Goal: Task Accomplishment & Management: Complete application form

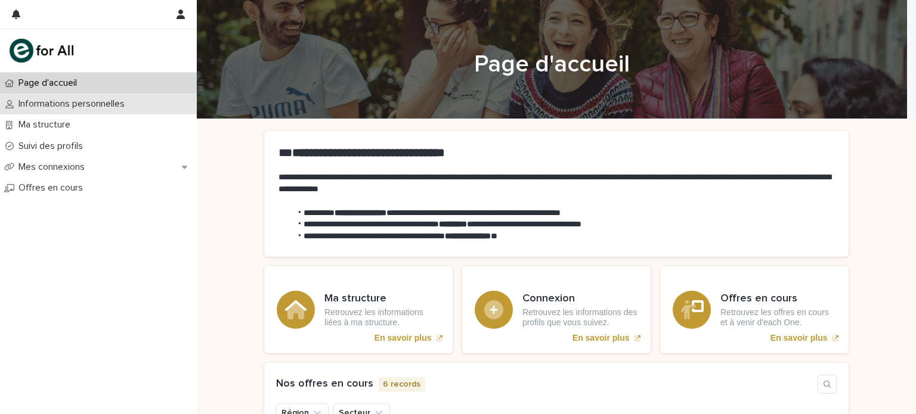
click at [65, 102] on p "Informations personnelles" at bounding box center [74, 103] width 120 height 11
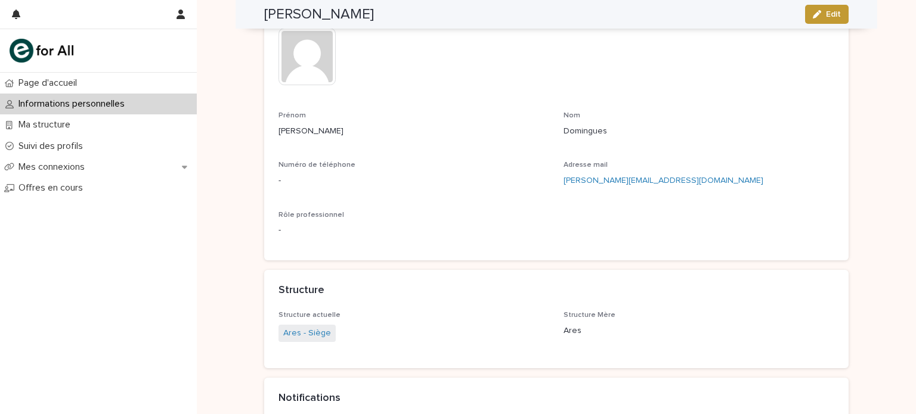
scroll to position [179, 0]
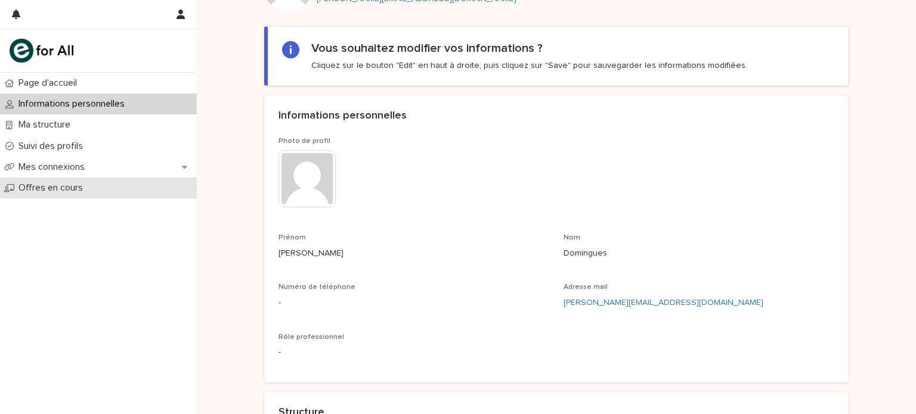
click at [46, 195] on div "Offres en cours" at bounding box center [98, 188] width 197 height 21
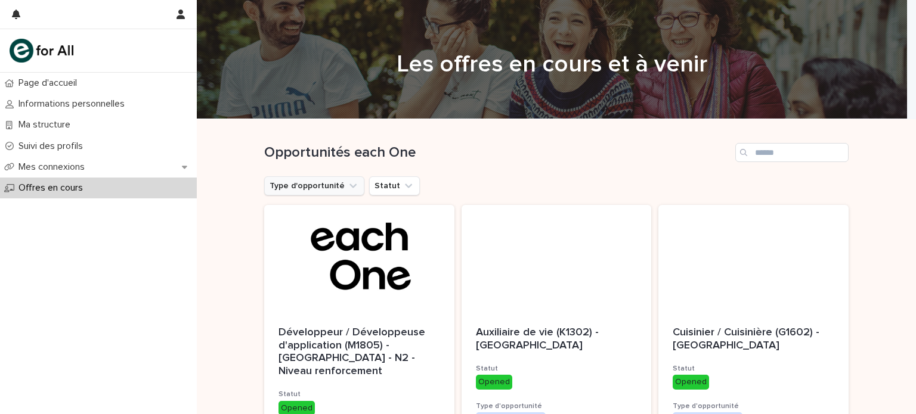
click at [290, 189] on button "Type d'opportunité" at bounding box center [314, 185] width 100 height 19
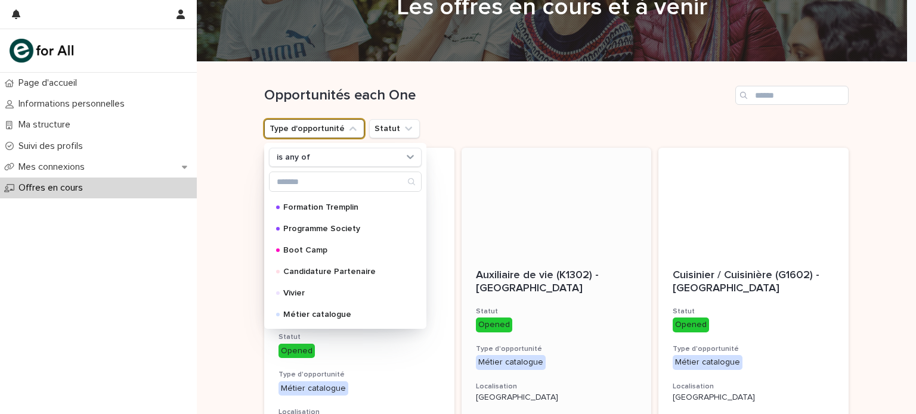
scroll to position [60, 0]
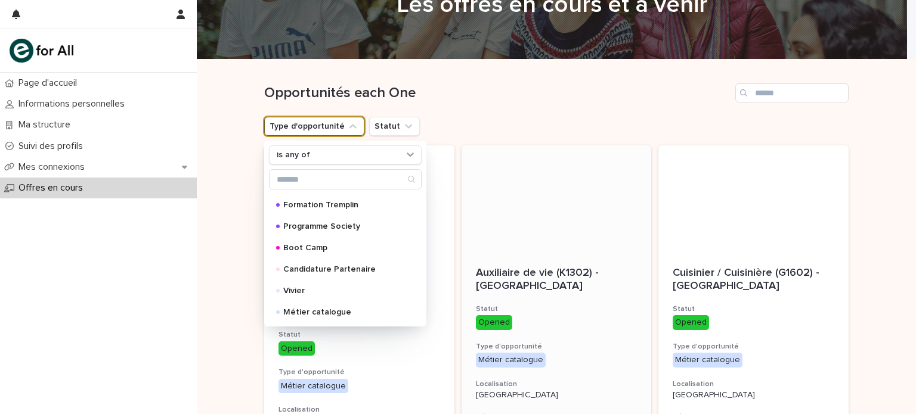
click at [482, 325] on div "Opened" at bounding box center [494, 322] width 36 height 15
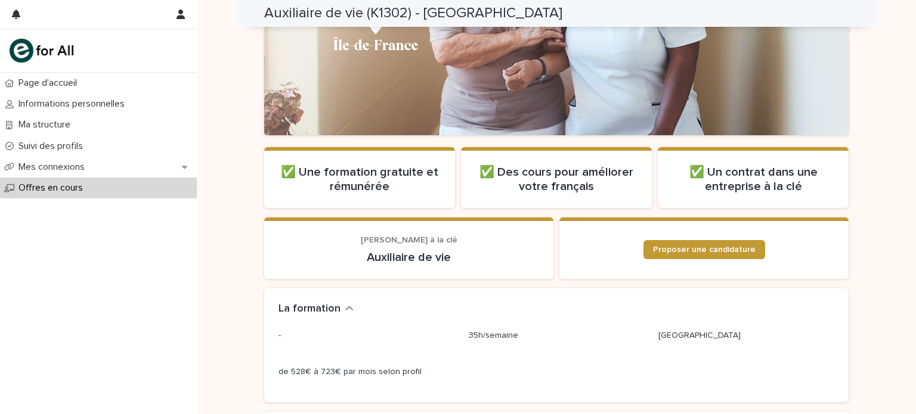
scroll to position [179, 0]
click at [682, 251] on span "Proposer une candidature" at bounding box center [704, 249] width 103 height 8
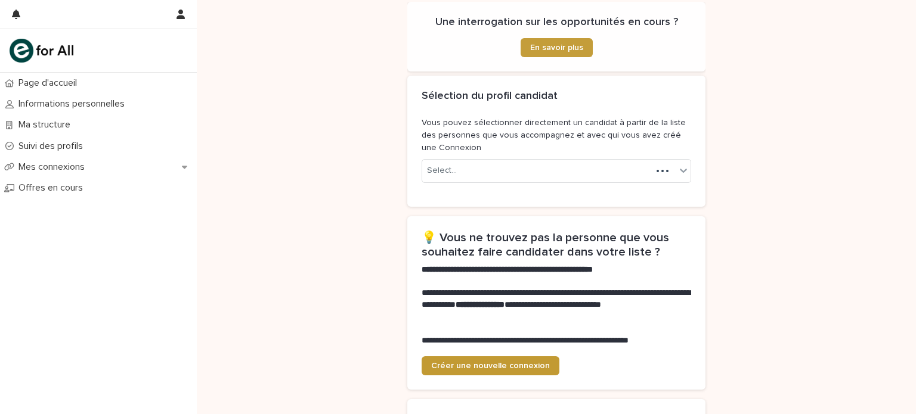
scroll to position [179, 0]
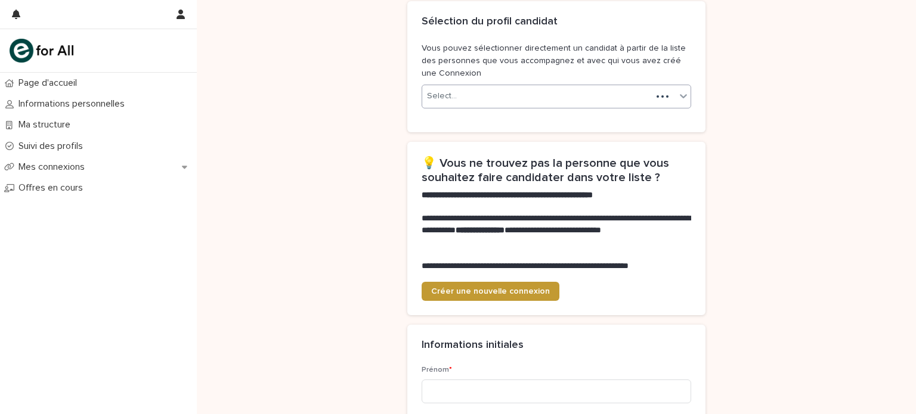
click at [544, 97] on div "Select..." at bounding box center [536, 96] width 229 height 20
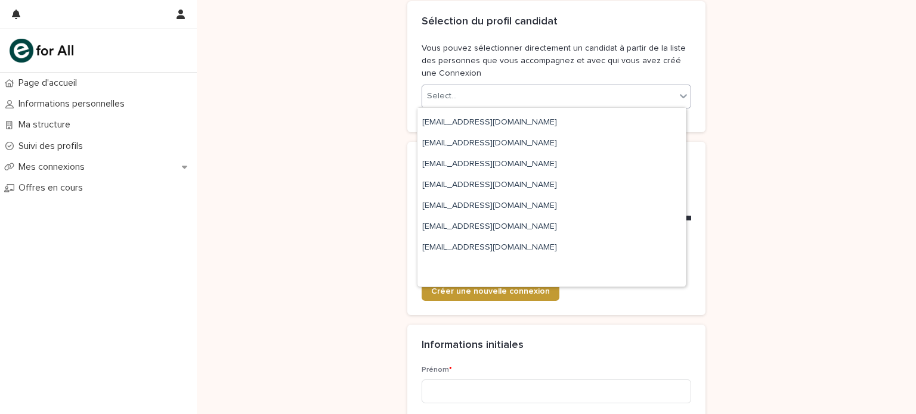
scroll to position [0, 0]
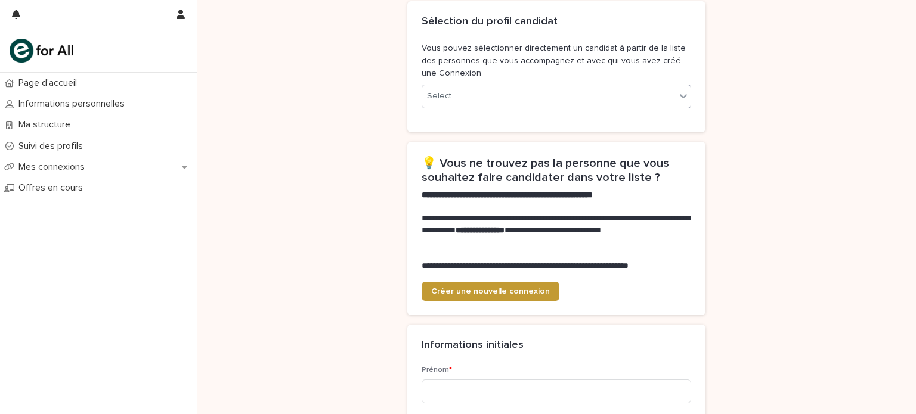
click at [560, 95] on div "Select..." at bounding box center [548, 96] width 253 height 20
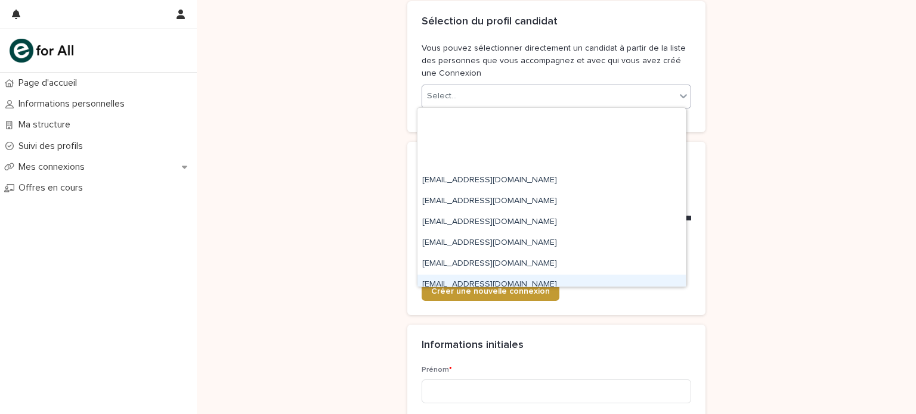
scroll to position [155, 0]
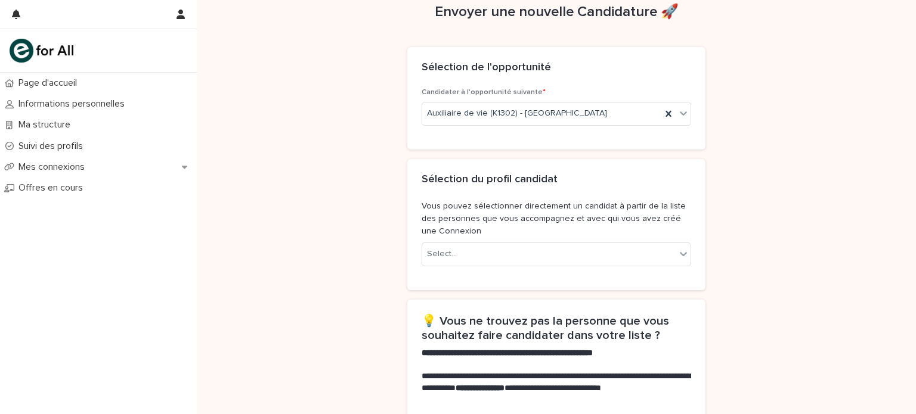
scroll to position [1, 0]
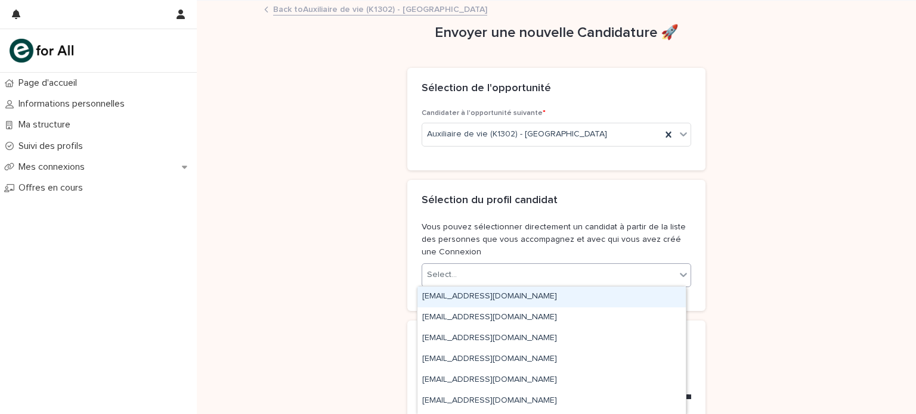
click at [544, 263] on div "Select..." at bounding box center [555, 275] width 269 height 24
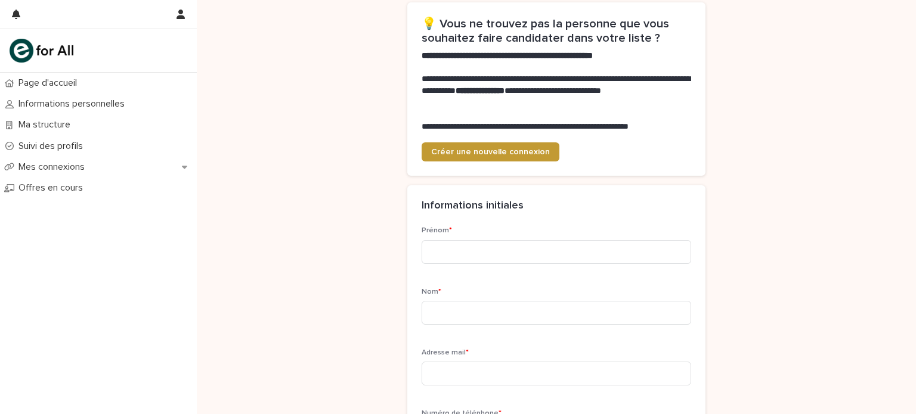
scroll to position [358, 0]
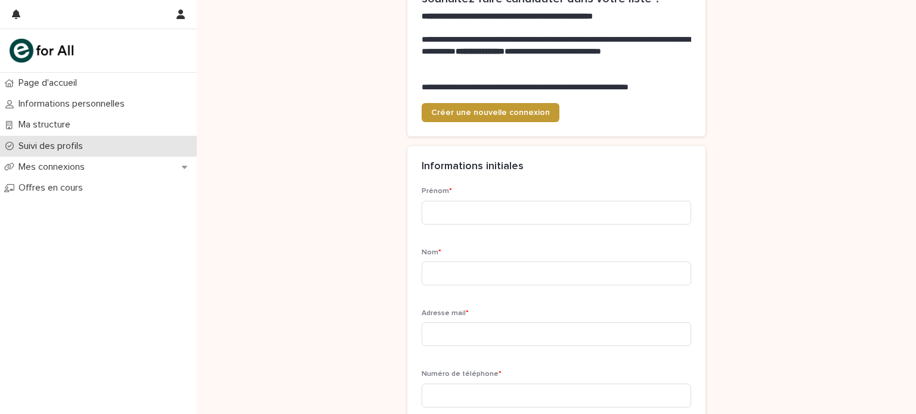
click at [72, 152] on div "Suivi des profils" at bounding box center [98, 146] width 197 height 21
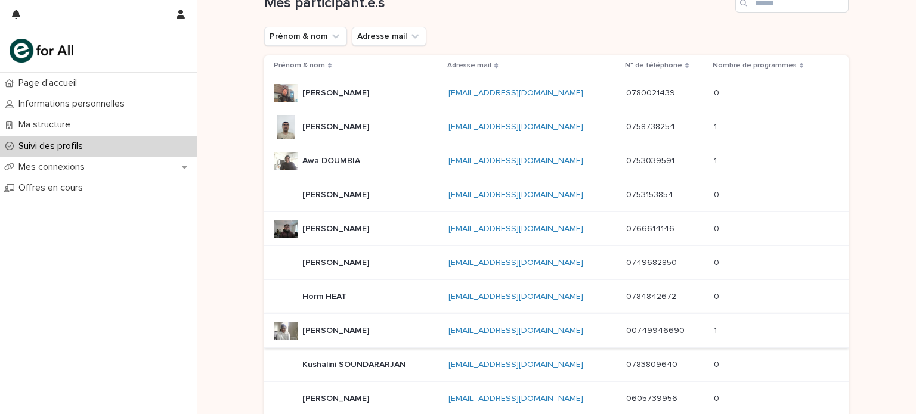
scroll to position [179, 0]
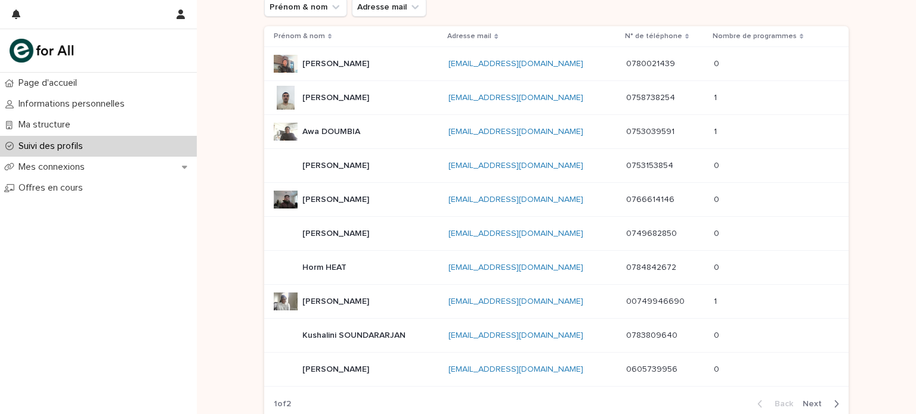
click at [277, 305] on div at bounding box center [286, 302] width 24 height 24
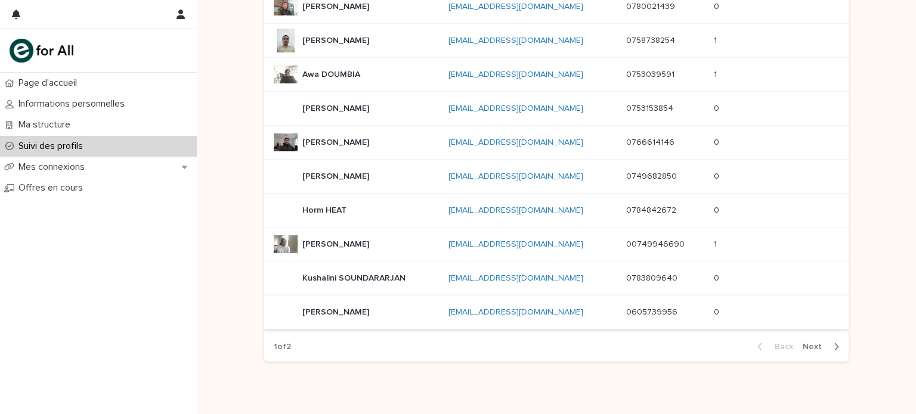
scroll to position [238, 0]
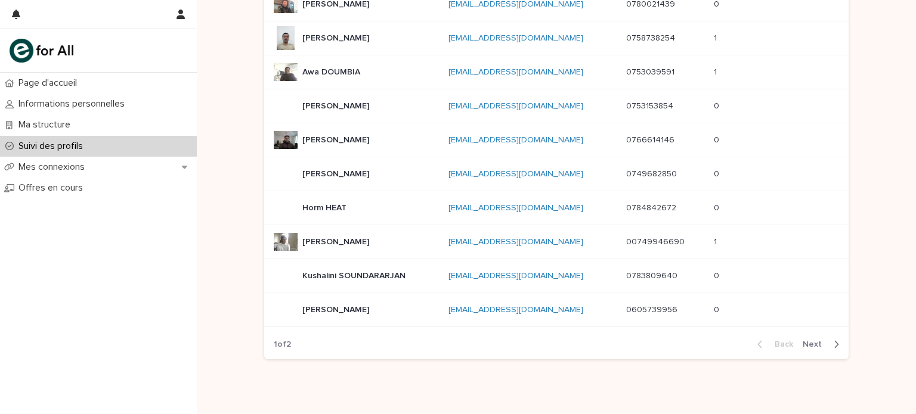
click at [814, 340] on span "Next" at bounding box center [815, 344] width 26 height 8
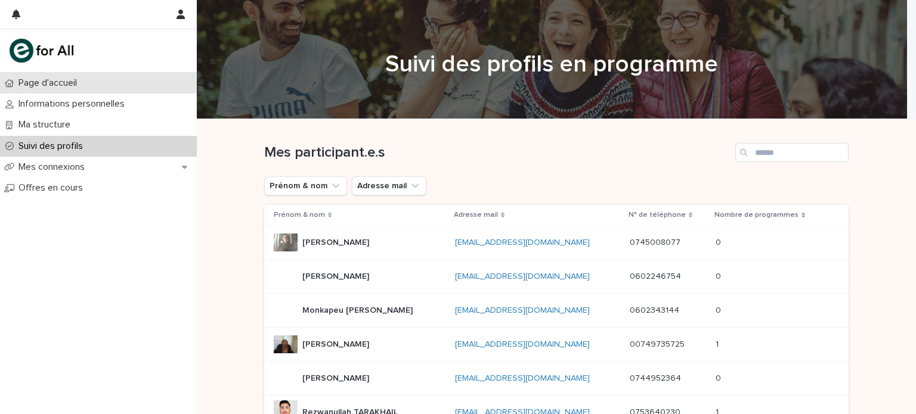
click at [86, 87] on p "Page d'accueil" at bounding box center [50, 82] width 73 height 11
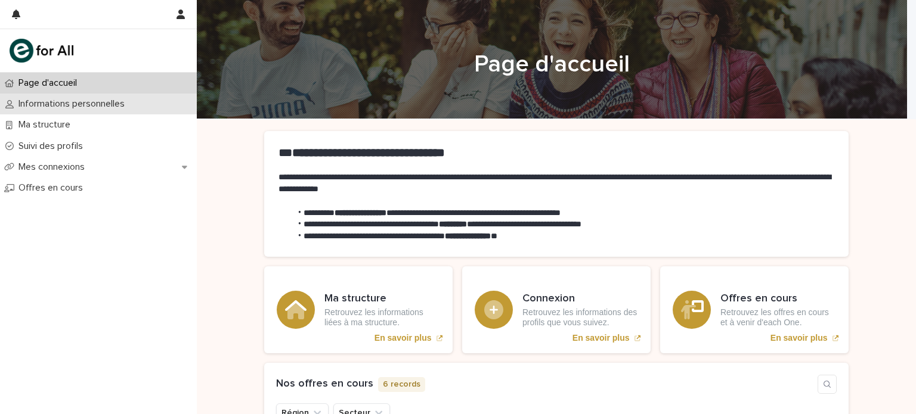
click at [85, 111] on div "Informations personnelles" at bounding box center [98, 104] width 197 height 21
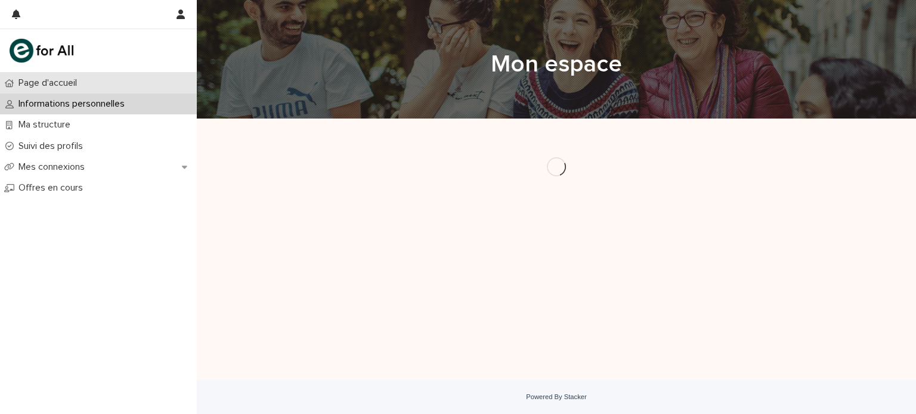
click at [78, 79] on p "Page d'accueil" at bounding box center [50, 82] width 73 height 11
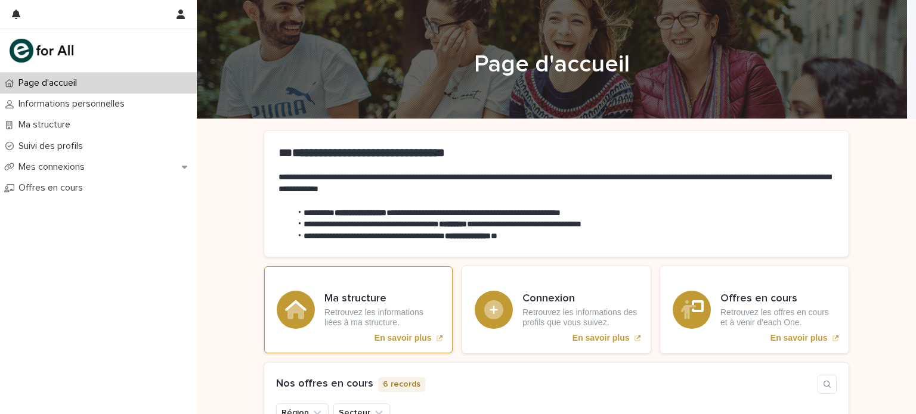
click at [376, 309] on p "Retrouvez les informations liées à ma structure." at bounding box center [382, 318] width 116 height 20
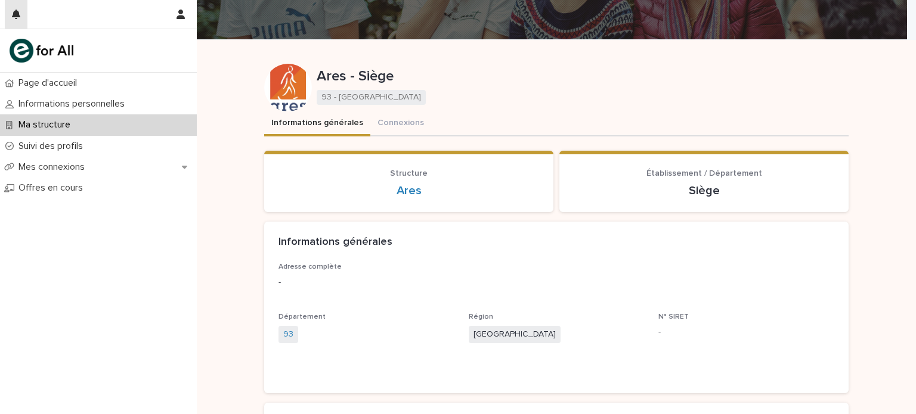
scroll to position [59, 0]
